Goal: Browse casually: Explore the website without a specific task or goal

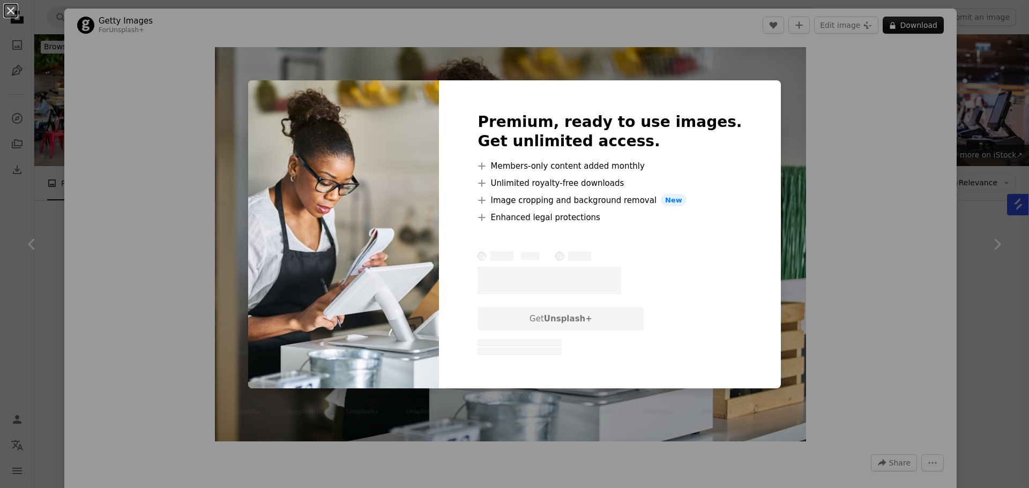
scroll to position [804, 0]
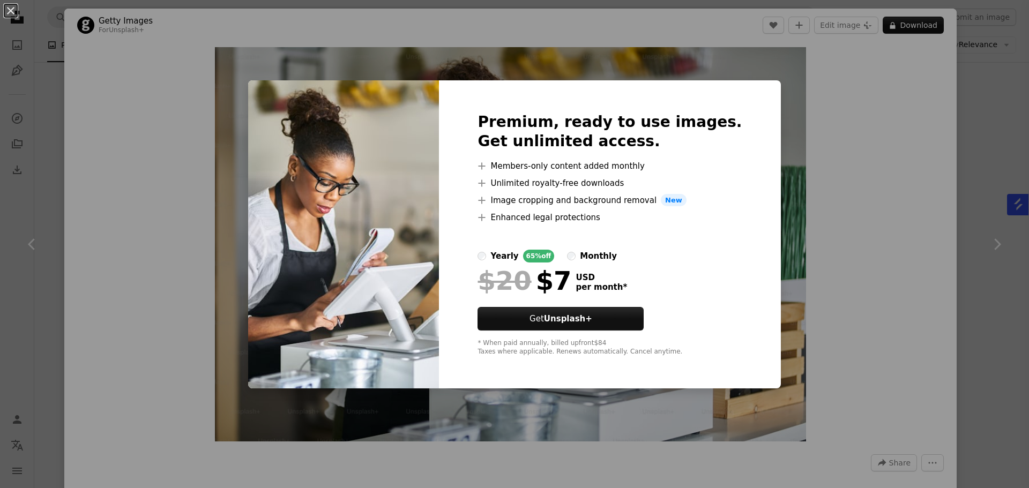
click at [865, 133] on div "An X shape Premium, ready to use images. Get unlimited access. A plus sign Memb…" at bounding box center [514, 244] width 1029 height 488
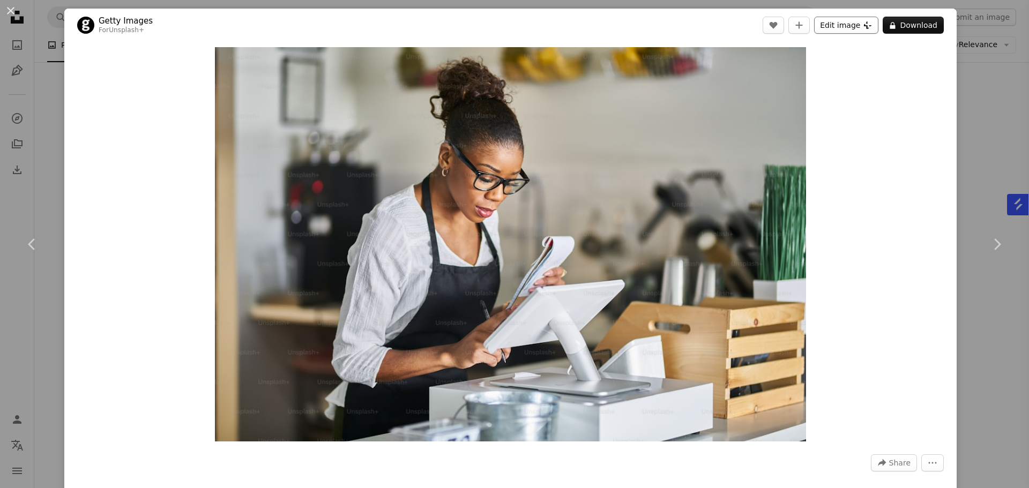
click at [832, 27] on button "Edit image Plus sign for Unsplash+" at bounding box center [846, 25] width 64 height 17
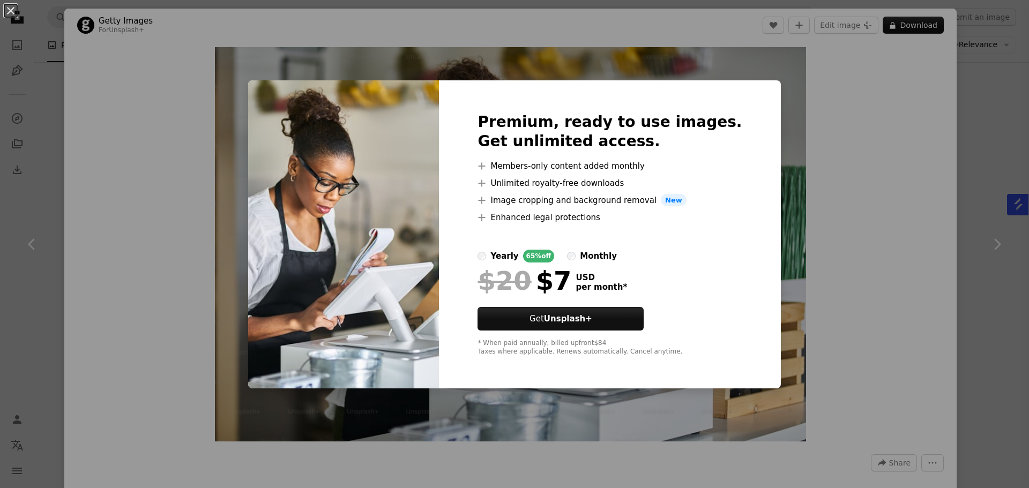
click at [859, 67] on div "An X shape Premium, ready to use images. Get unlimited access. A plus sign Memb…" at bounding box center [514, 244] width 1029 height 488
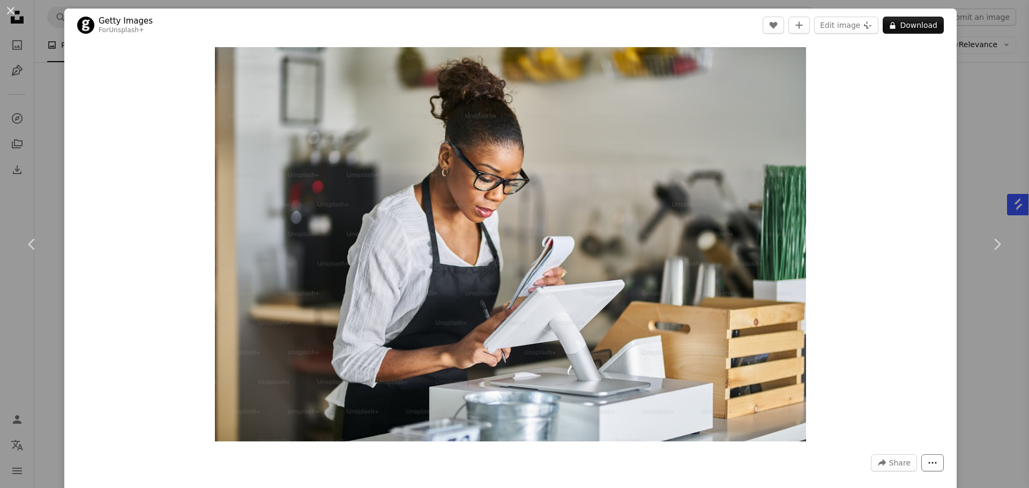
click at [927, 462] on icon "More Actions" at bounding box center [932, 463] width 10 height 10
drag, startPoint x: 954, startPoint y: 354, endPoint x: 975, endPoint y: 306, distance: 52.1
click at [956, 352] on dialog "An X shape Chevron left Chevron right Getty Images For Unsplash+ A heart A plus…" at bounding box center [514, 244] width 1029 height 488
click at [990, 240] on icon "Chevron right" at bounding box center [996, 244] width 17 height 17
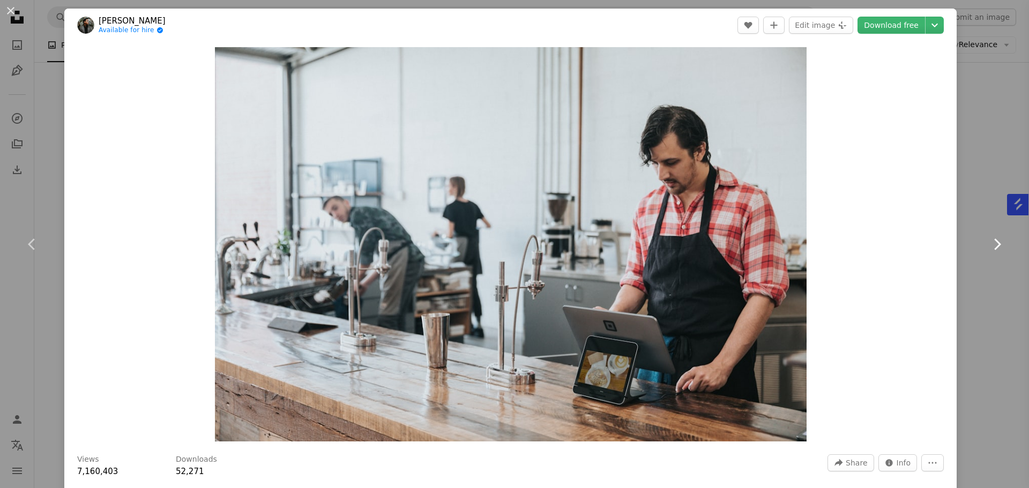
click at [990, 240] on icon "Chevron right" at bounding box center [996, 244] width 17 height 17
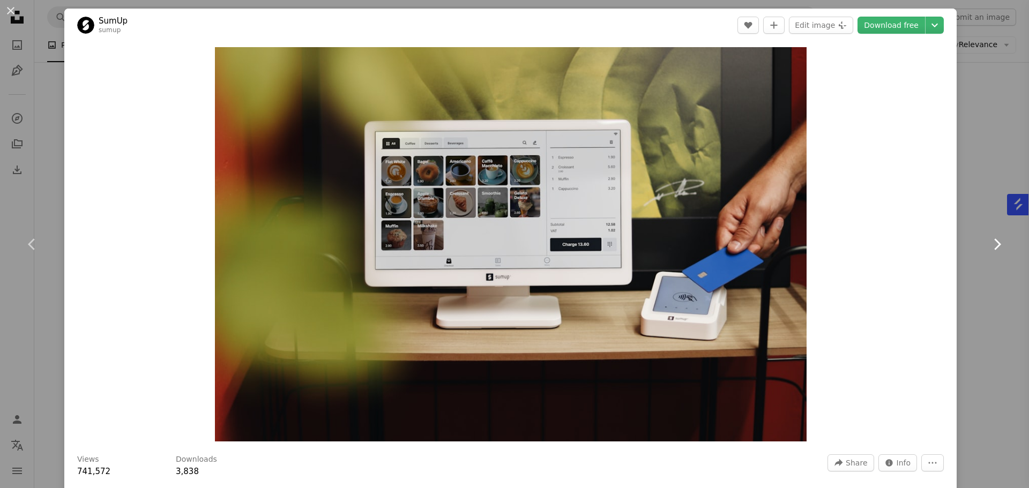
click at [990, 240] on icon "Chevron right" at bounding box center [996, 244] width 17 height 17
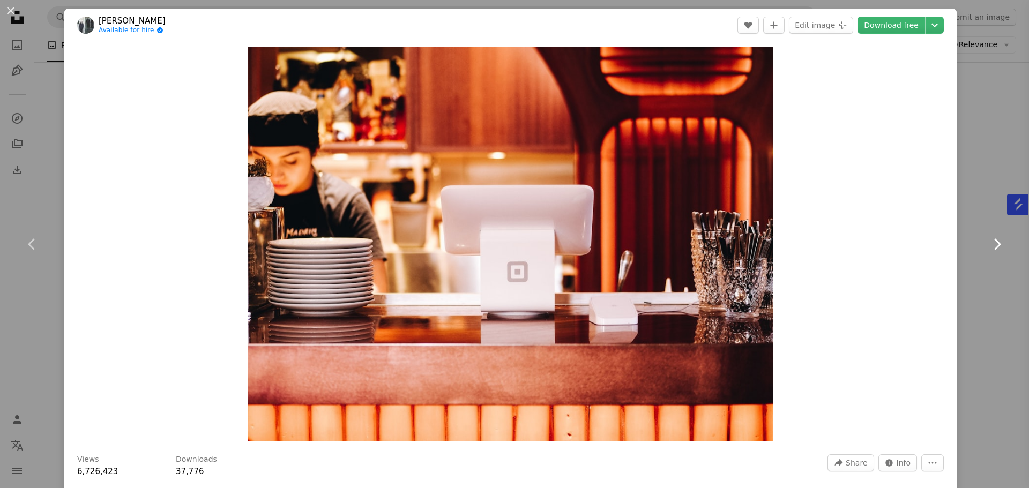
click at [990, 240] on icon "Chevron right" at bounding box center [996, 244] width 17 height 17
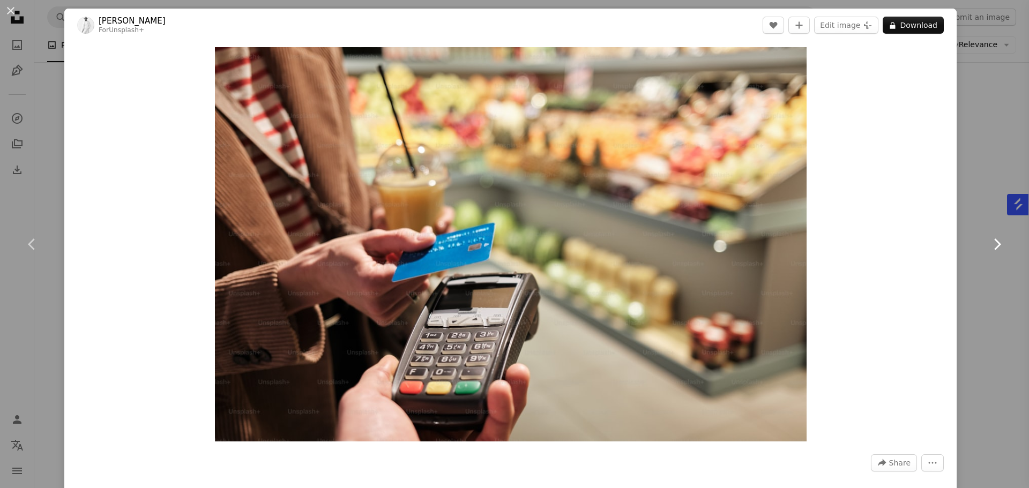
click at [990, 240] on icon "Chevron right" at bounding box center [996, 244] width 17 height 17
